Goal: Information Seeking & Learning: Learn about a topic

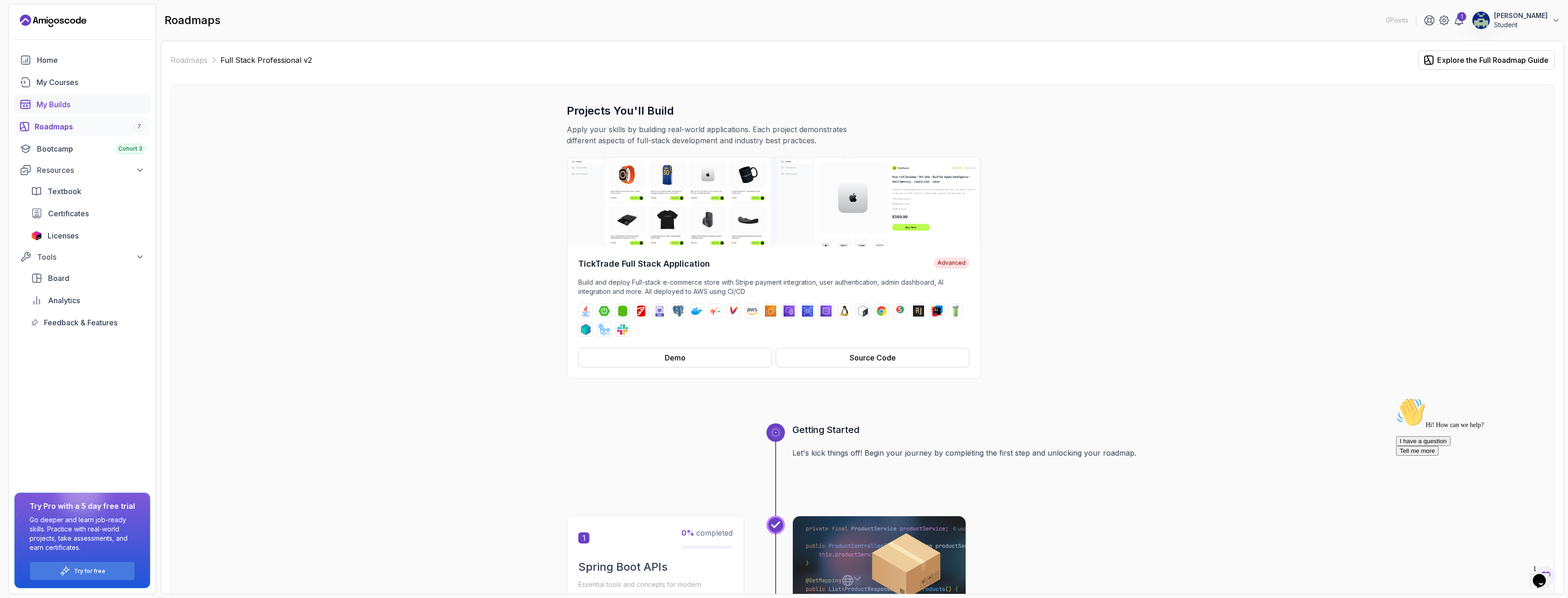
click at [62, 104] on div "My Builds" at bounding box center [91, 105] width 108 height 11
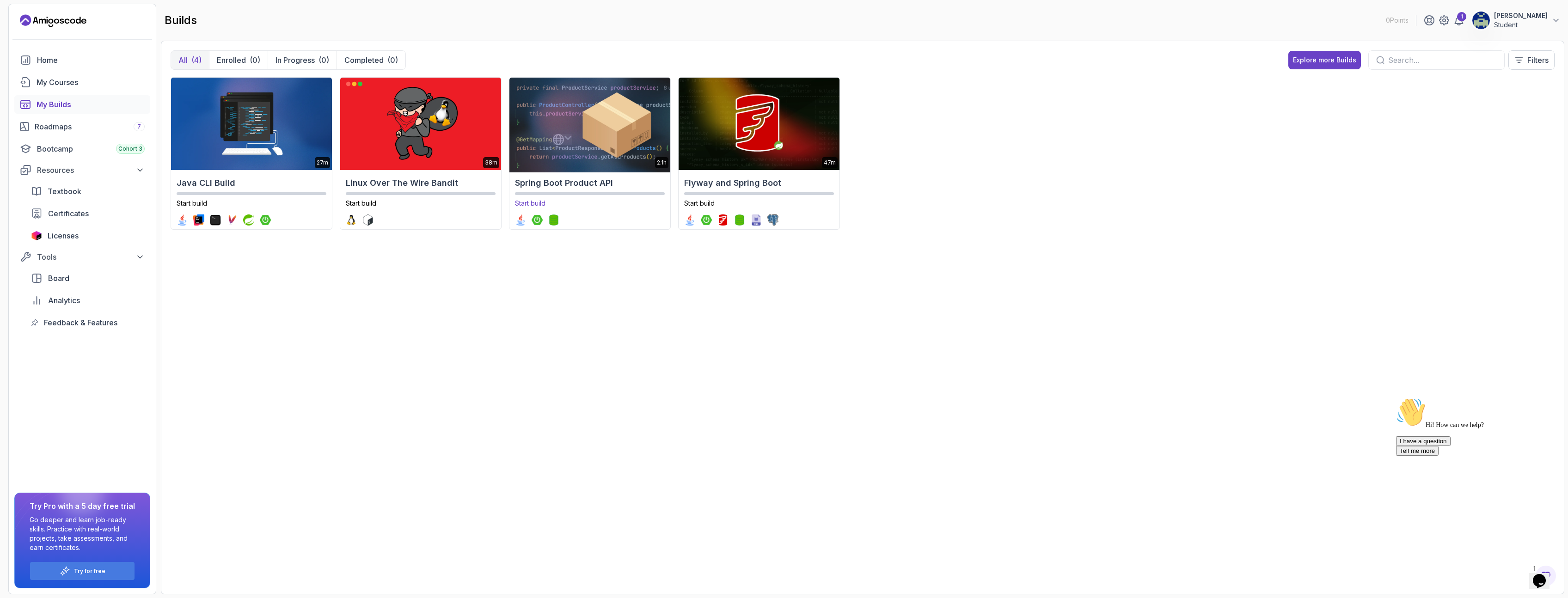
click at [585, 156] on img at bounding box center [590, 124] width 169 height 97
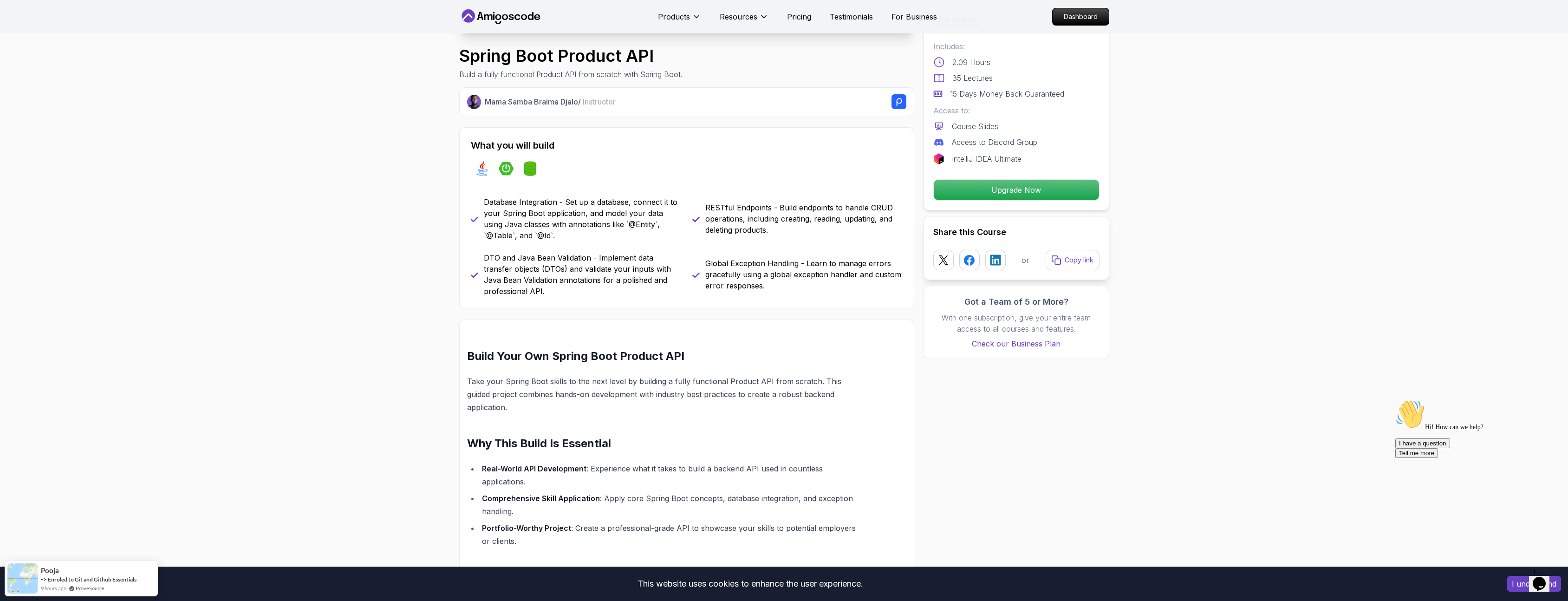
scroll to position [279, 0]
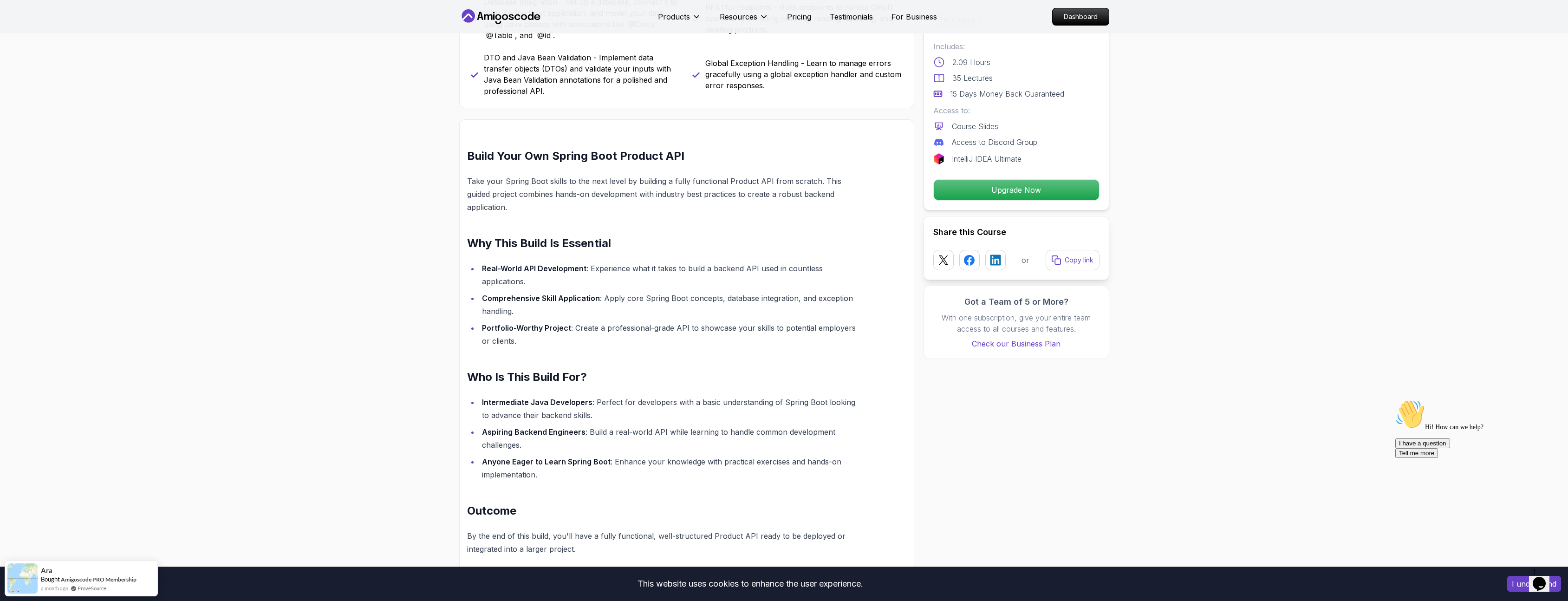
scroll to position [446, 0]
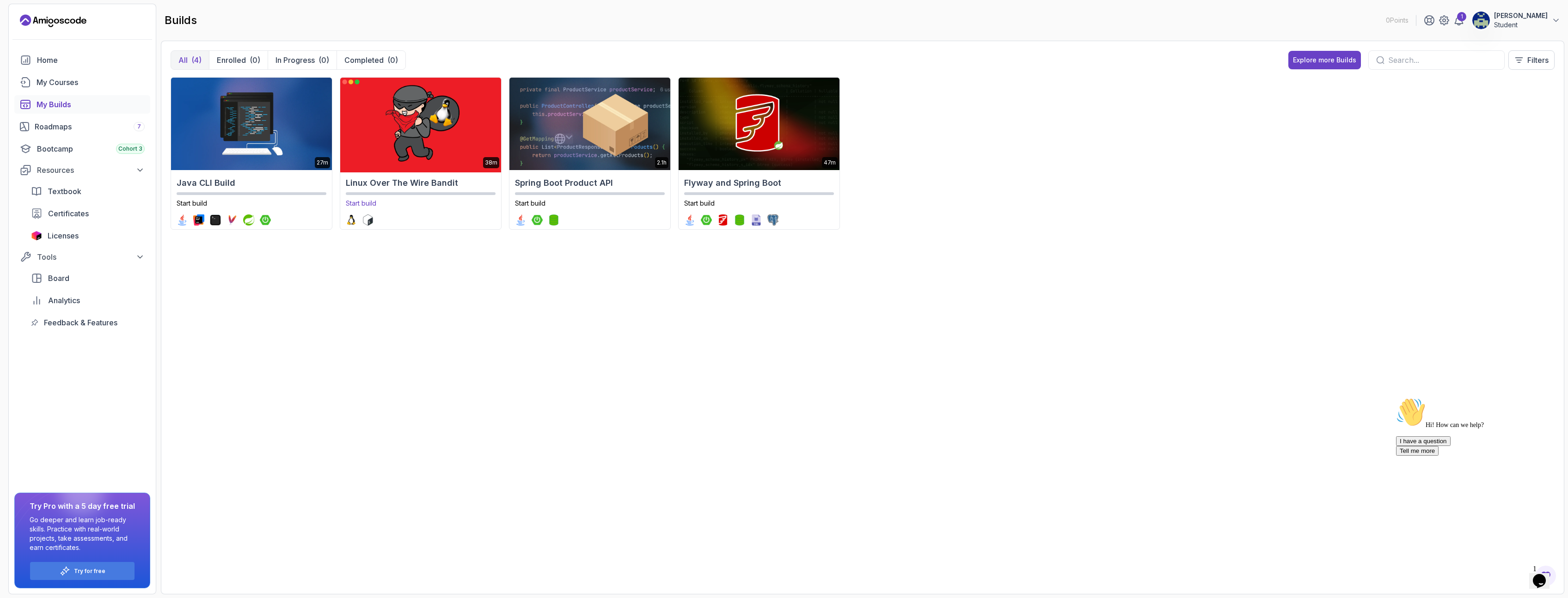
click at [412, 130] on img at bounding box center [420, 124] width 169 height 97
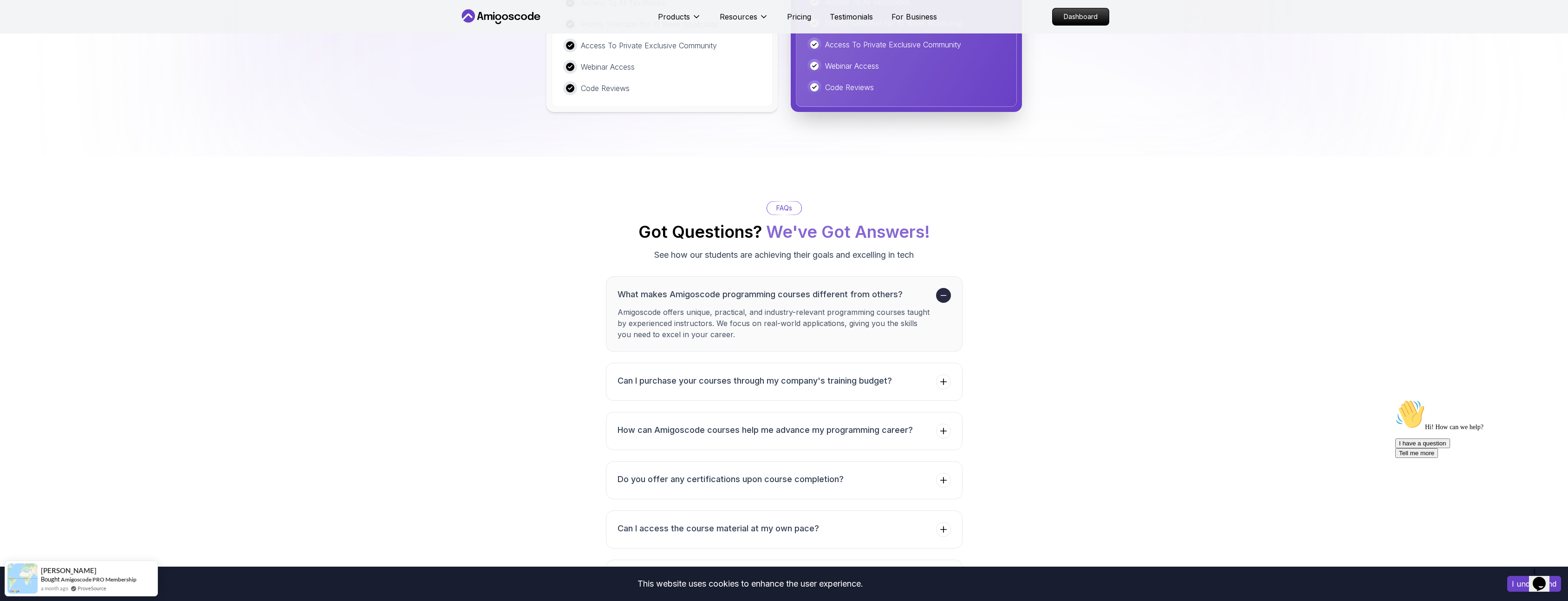
scroll to position [1784, 0]
